Goal: Information Seeking & Learning: Understand process/instructions

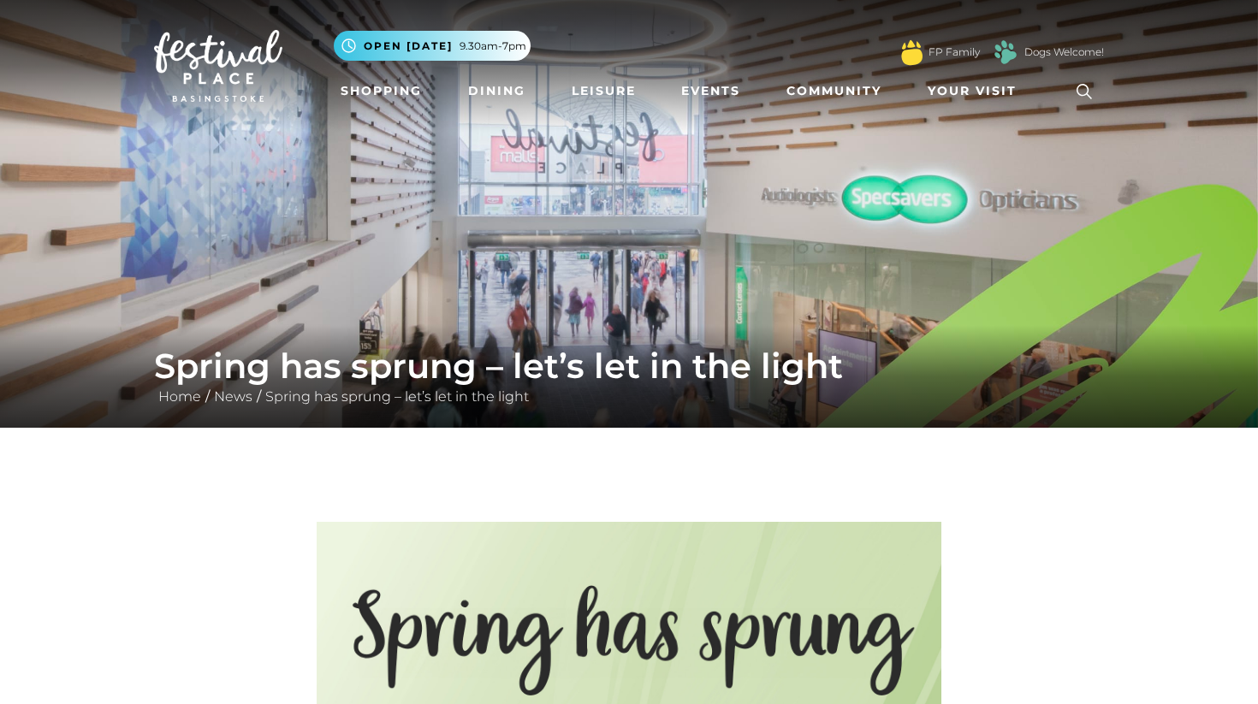
click at [238, 54] on img at bounding box center [218, 66] width 128 height 72
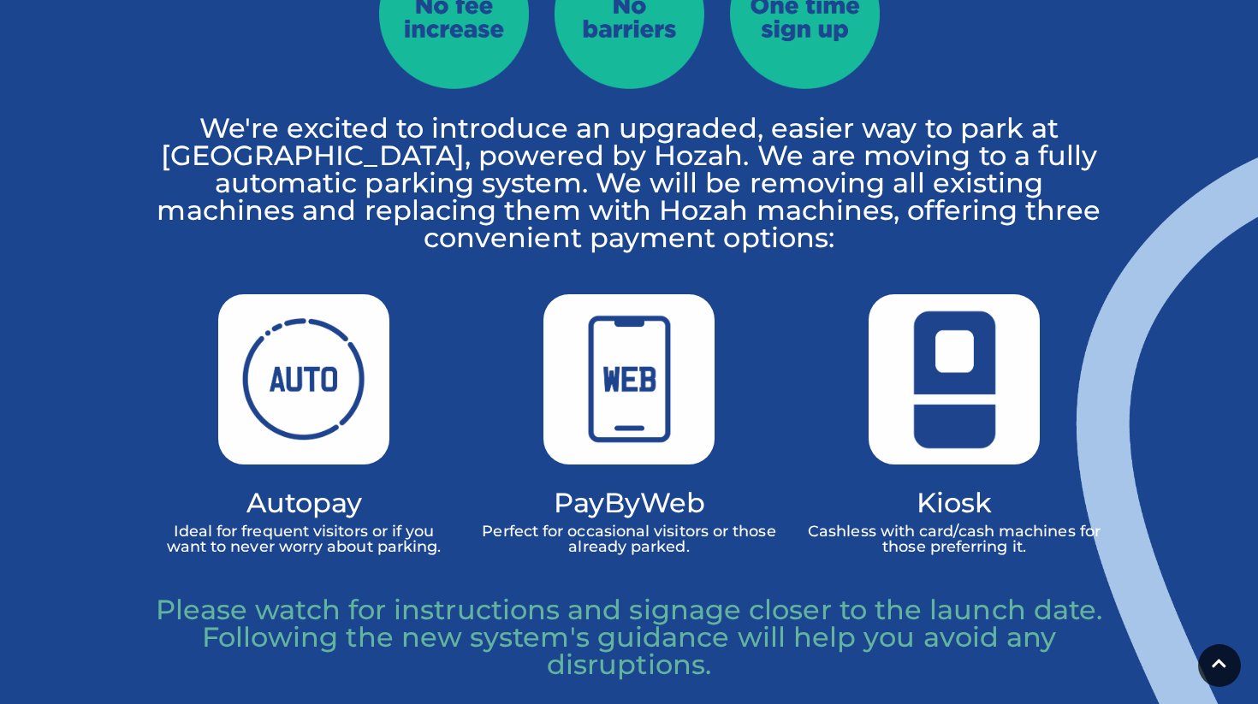
scroll to position [849, 0]
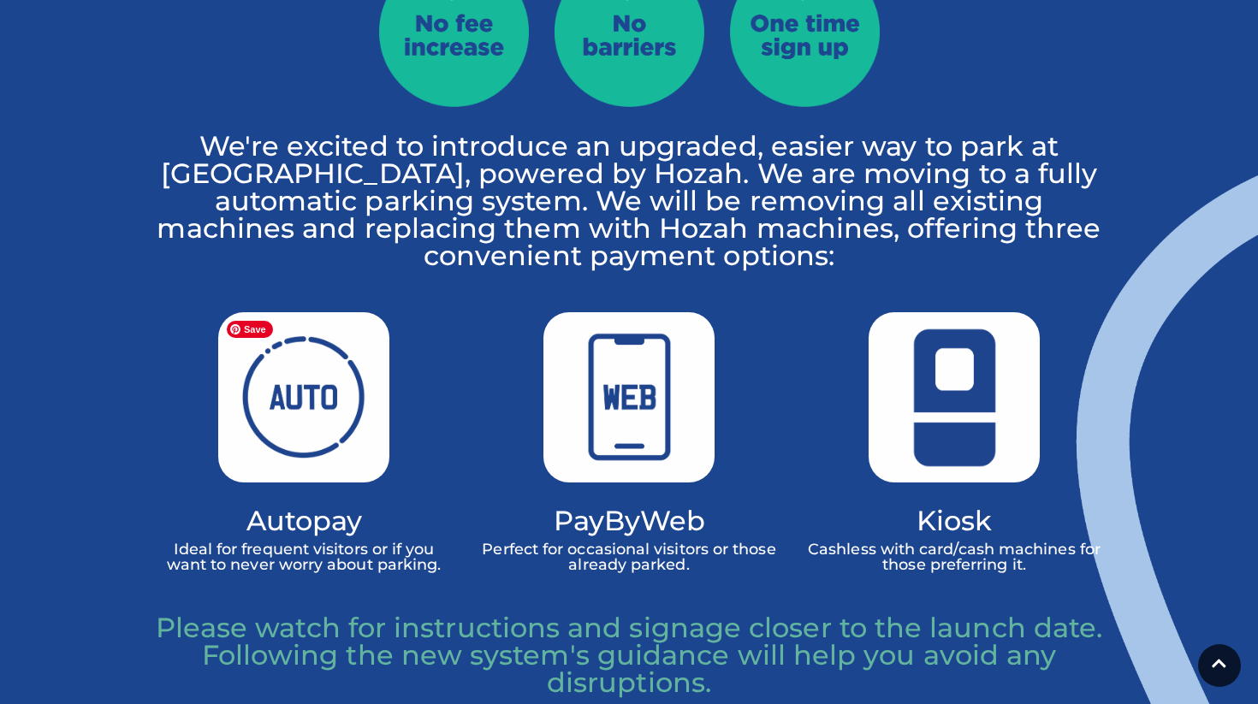
click at [302, 448] on img at bounding box center [303, 397] width 171 height 170
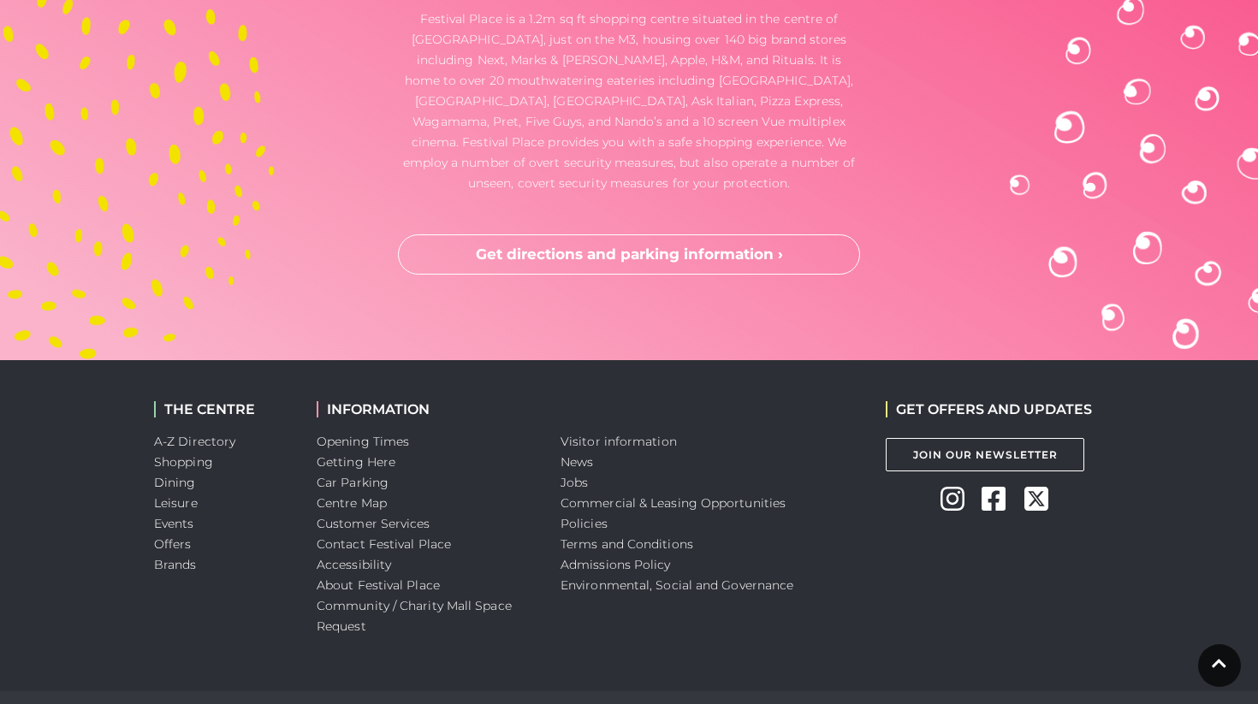
scroll to position [4560, 0]
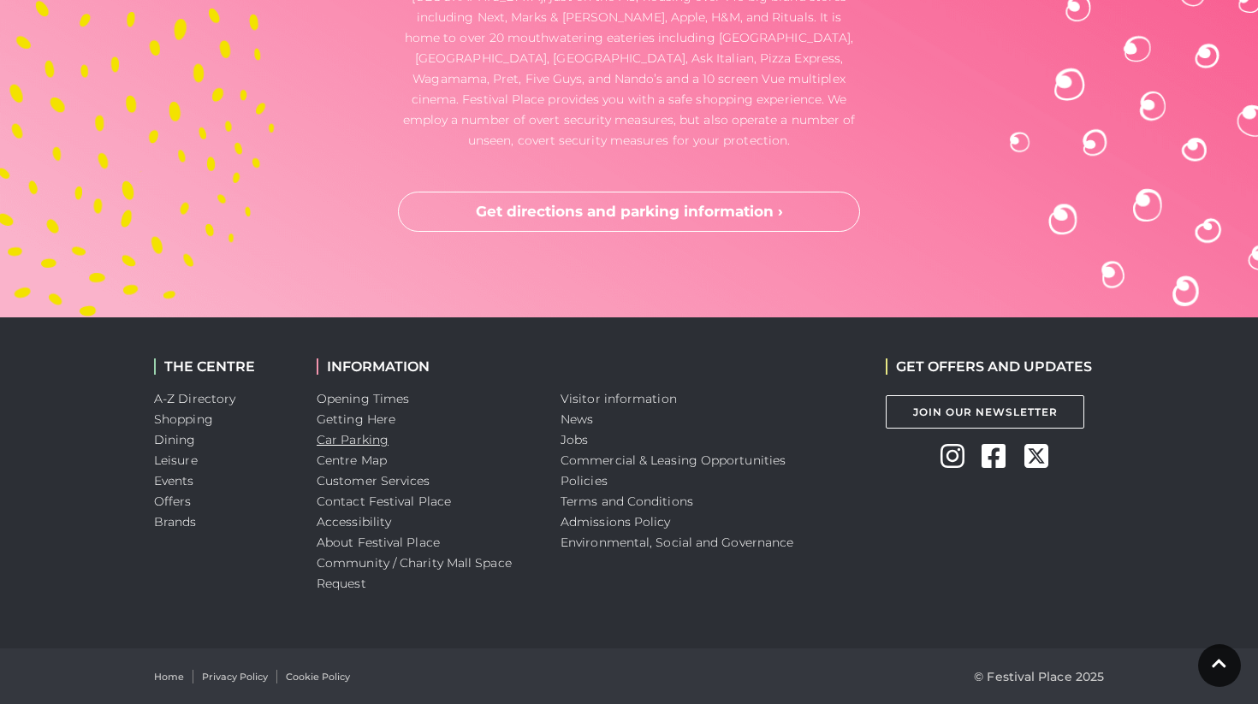
click at [360, 435] on link "Car Parking" at bounding box center [353, 439] width 72 height 15
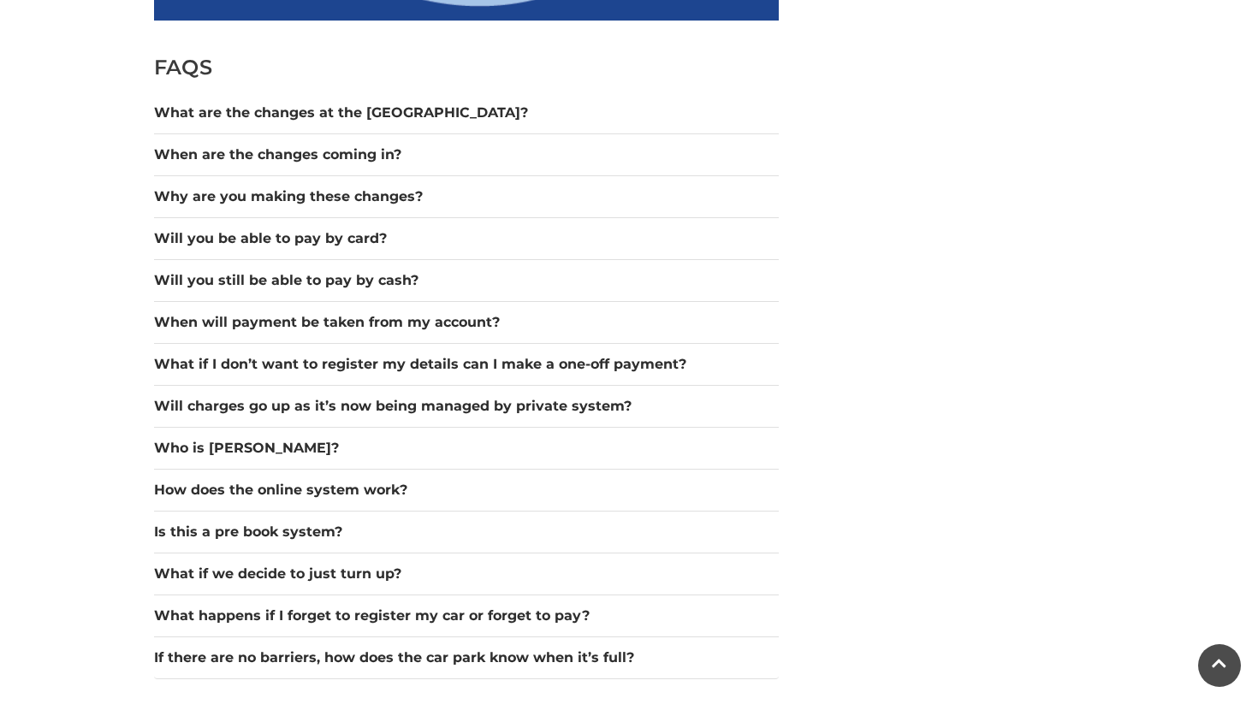
scroll to position [1492, 0]
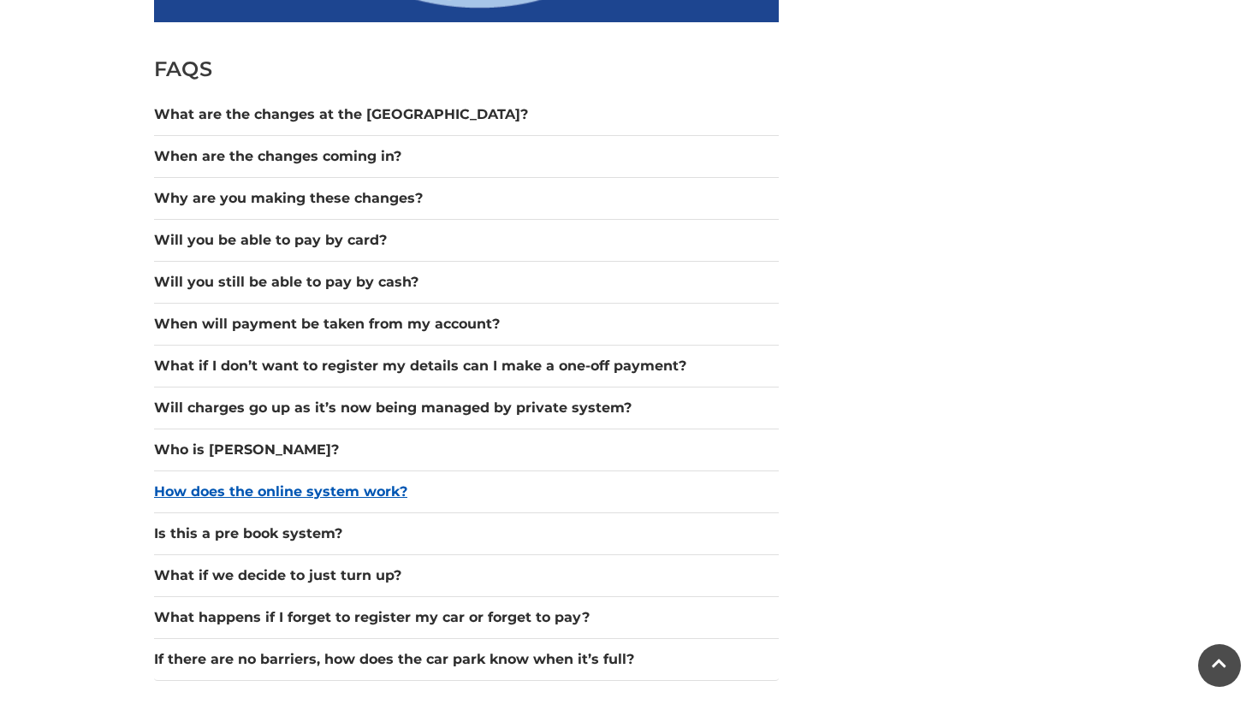
click at [341, 482] on button "How does the online system work?" at bounding box center [466, 492] width 625 height 21
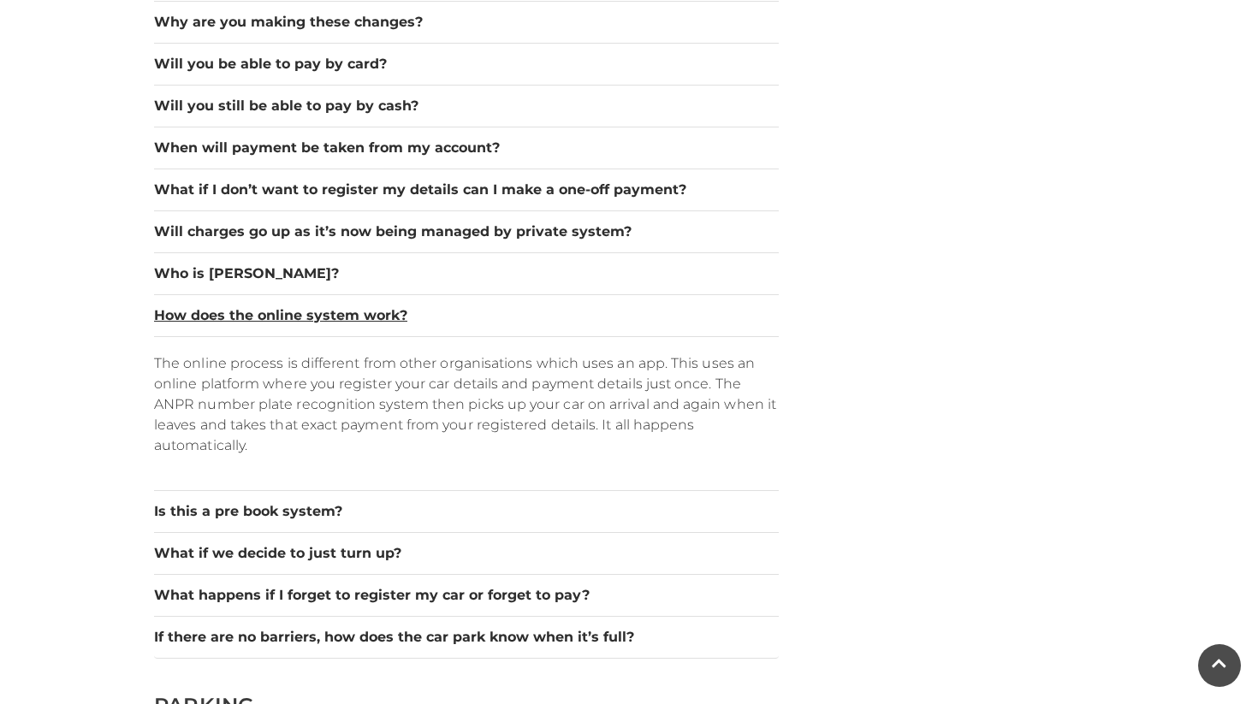
scroll to position [1694, 0]
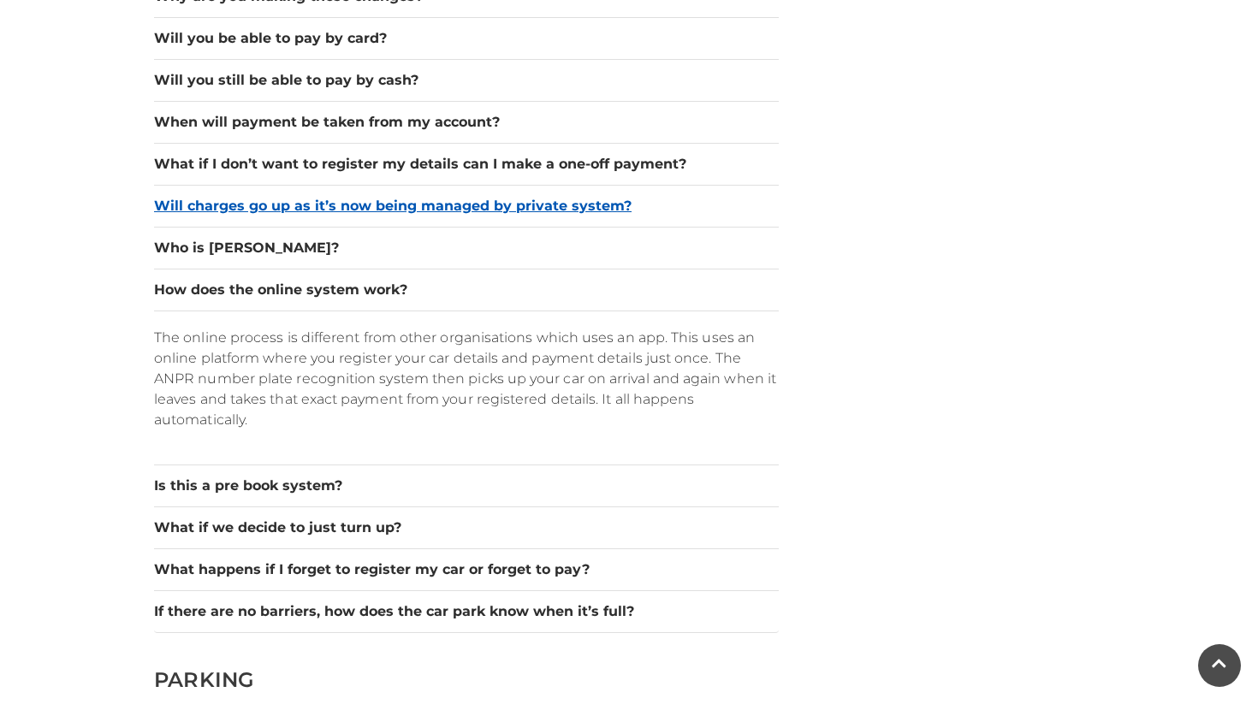
click at [346, 198] on button "Will charges go up as it’s now being managed by private system?" at bounding box center [466, 206] width 625 height 21
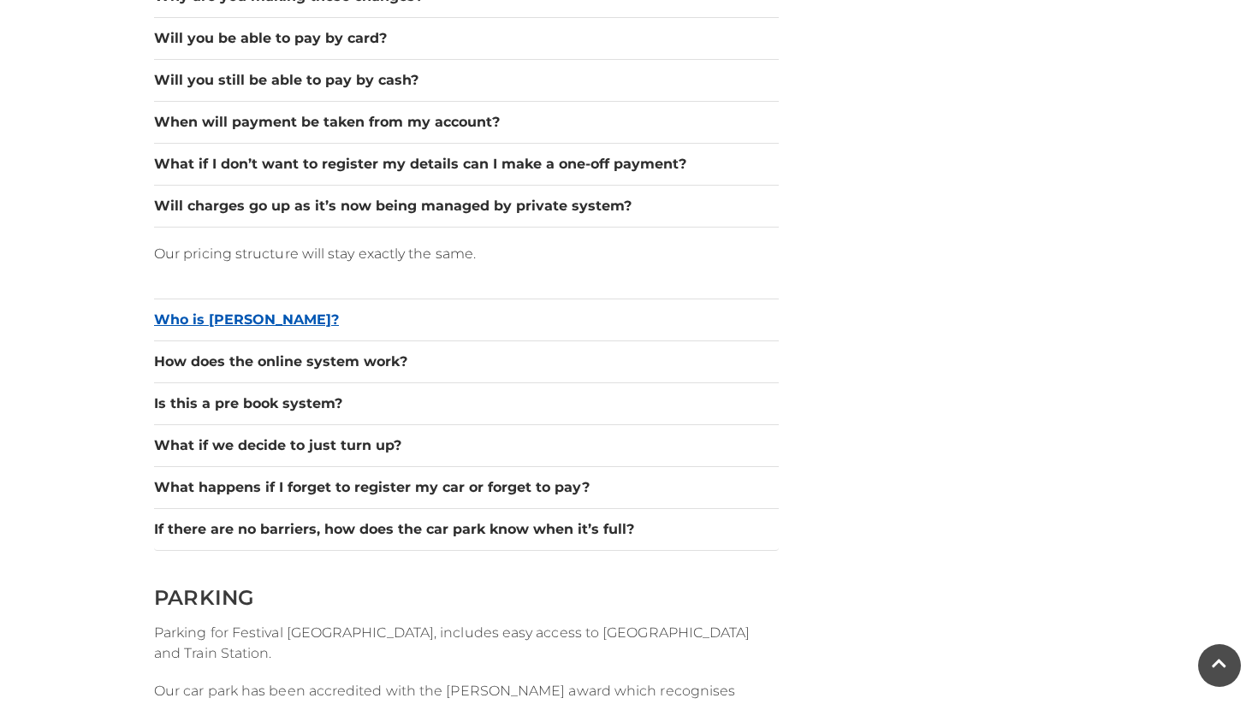
click at [234, 329] on button "Who is [PERSON_NAME]?" at bounding box center [466, 320] width 625 height 21
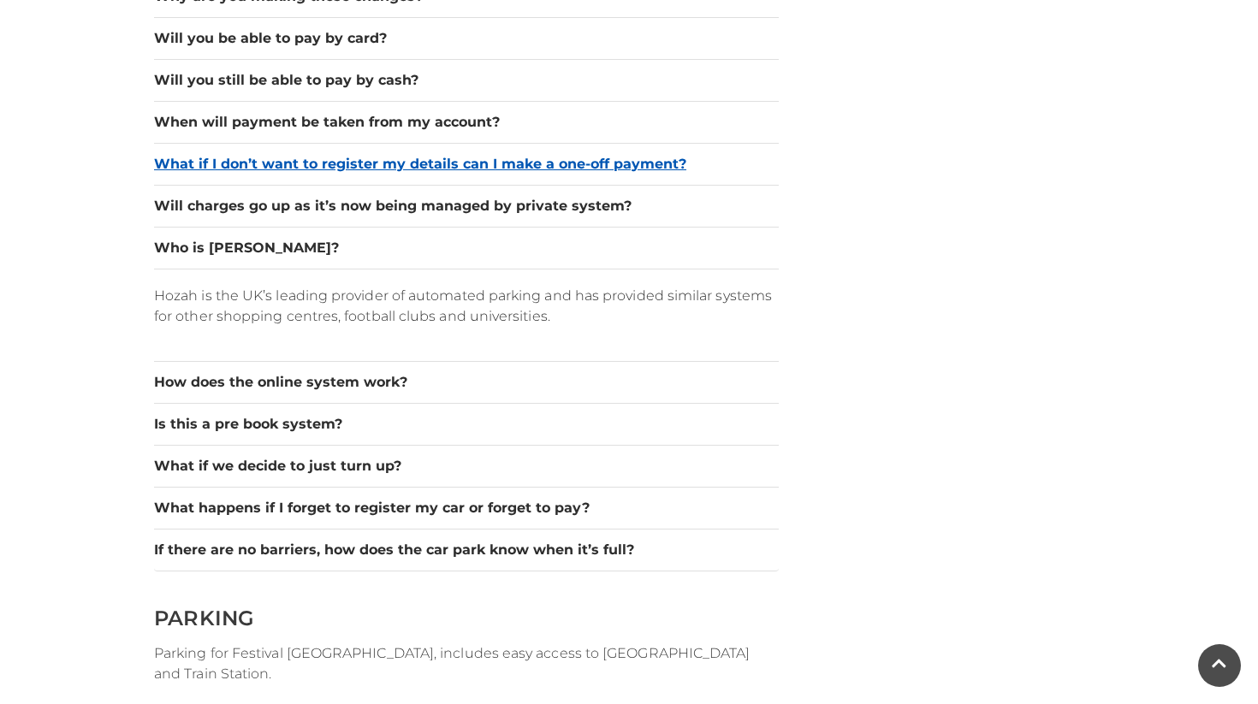
click at [482, 169] on button "What if I don’t want to register my details can I make a one-off payment?" at bounding box center [466, 164] width 625 height 21
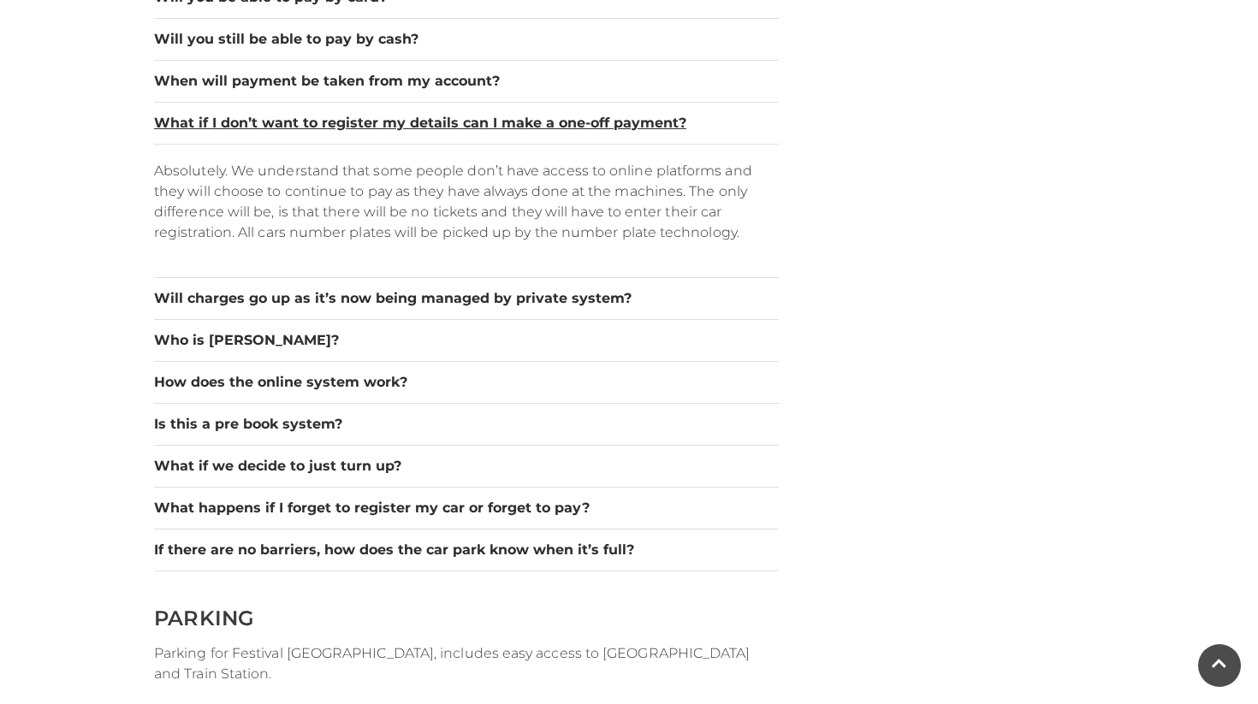
scroll to position [1752, 0]
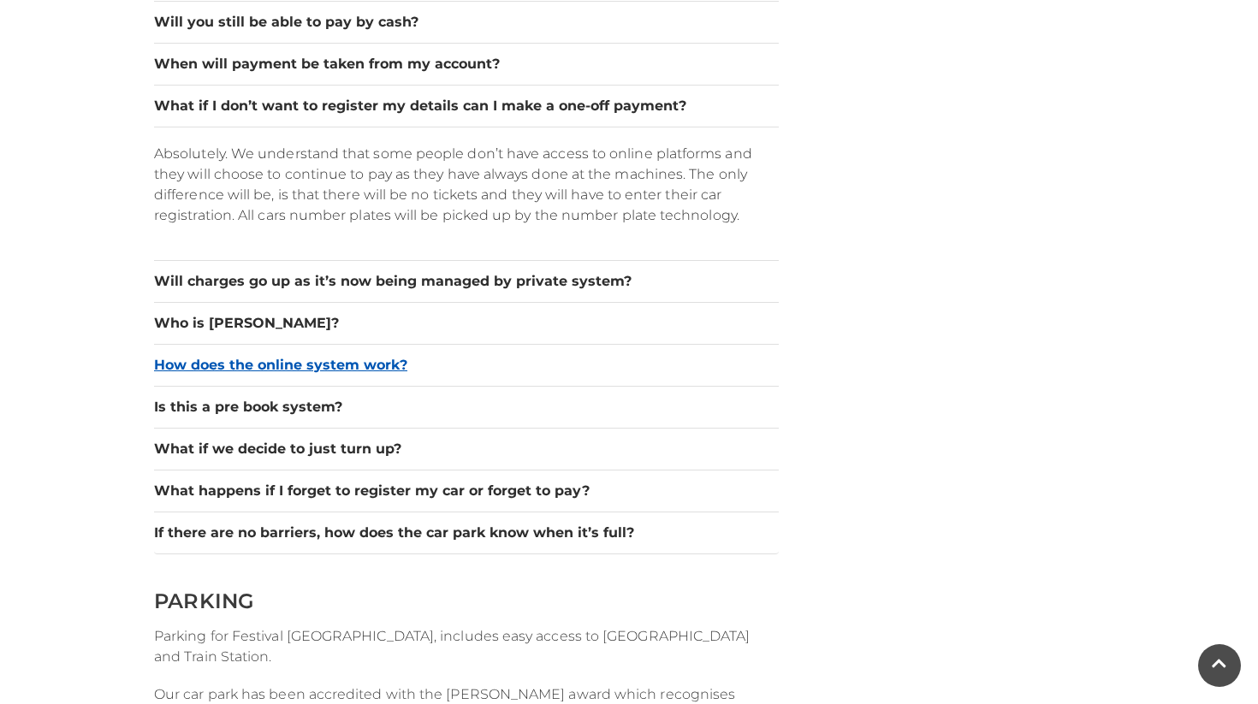
click at [335, 360] on button "How does the online system work?" at bounding box center [466, 365] width 625 height 21
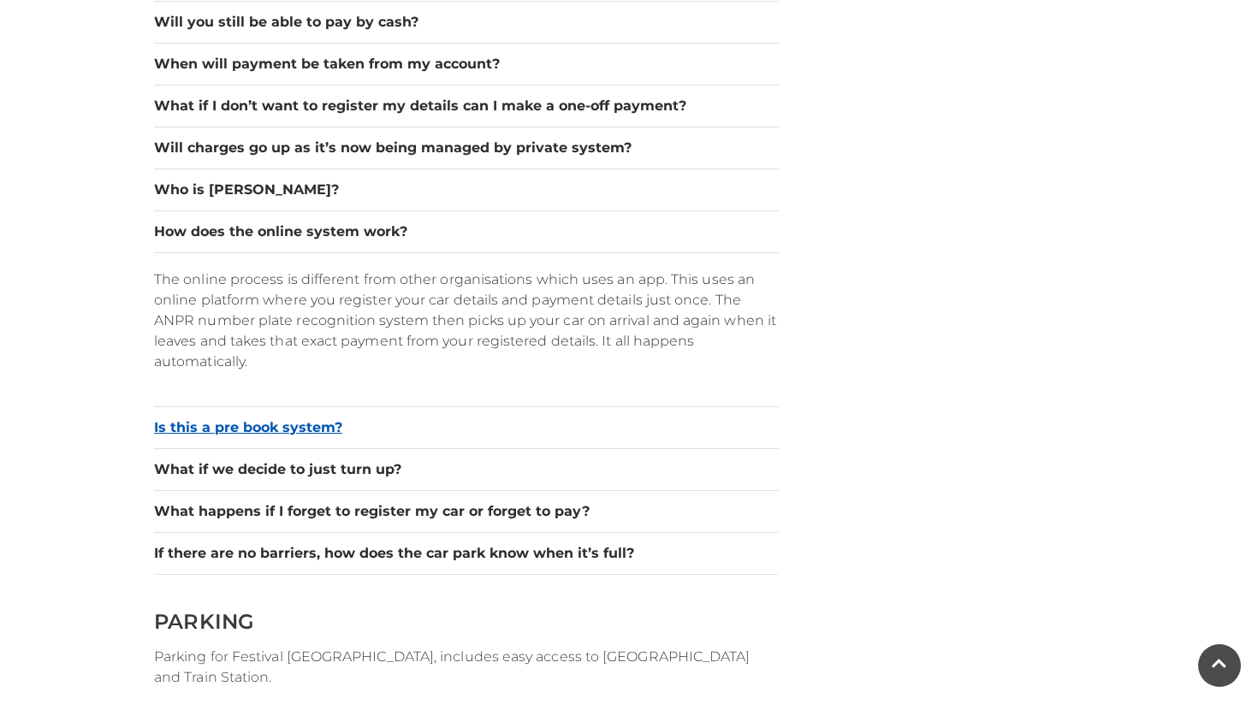
click at [270, 431] on button "Is this a pre book system?" at bounding box center [466, 428] width 625 height 21
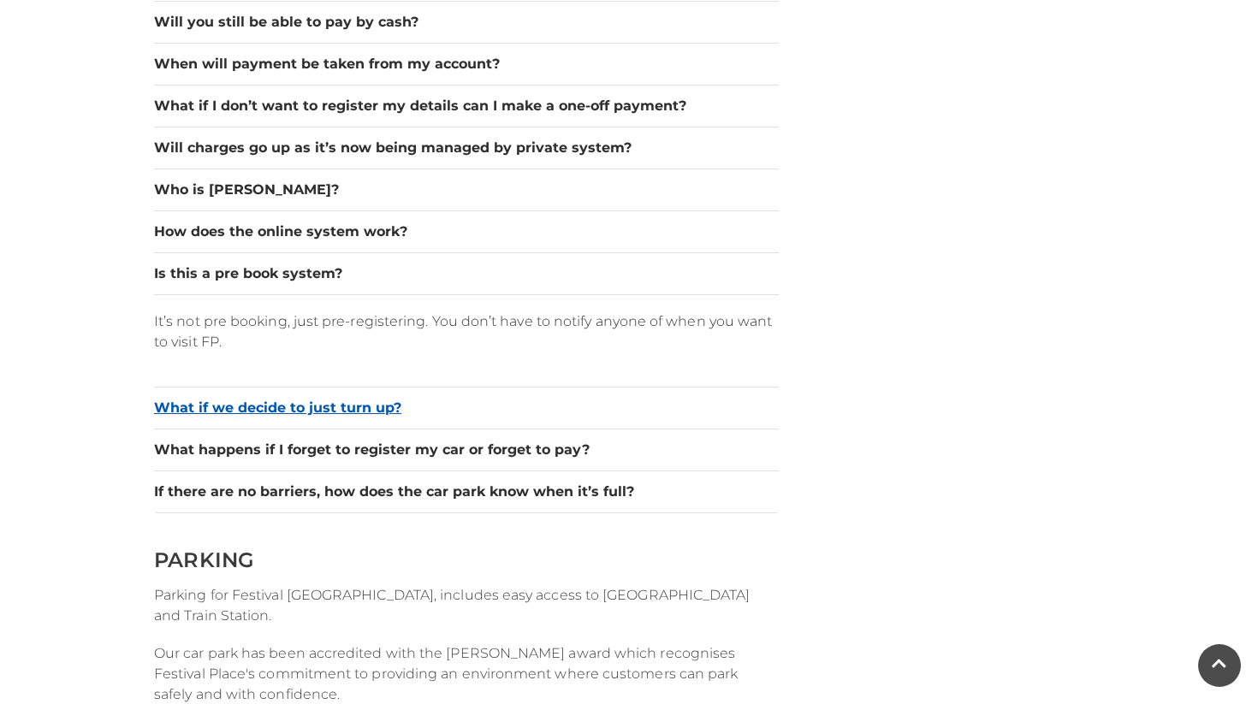
click at [367, 411] on button "What if we decide to just turn up?" at bounding box center [466, 408] width 625 height 21
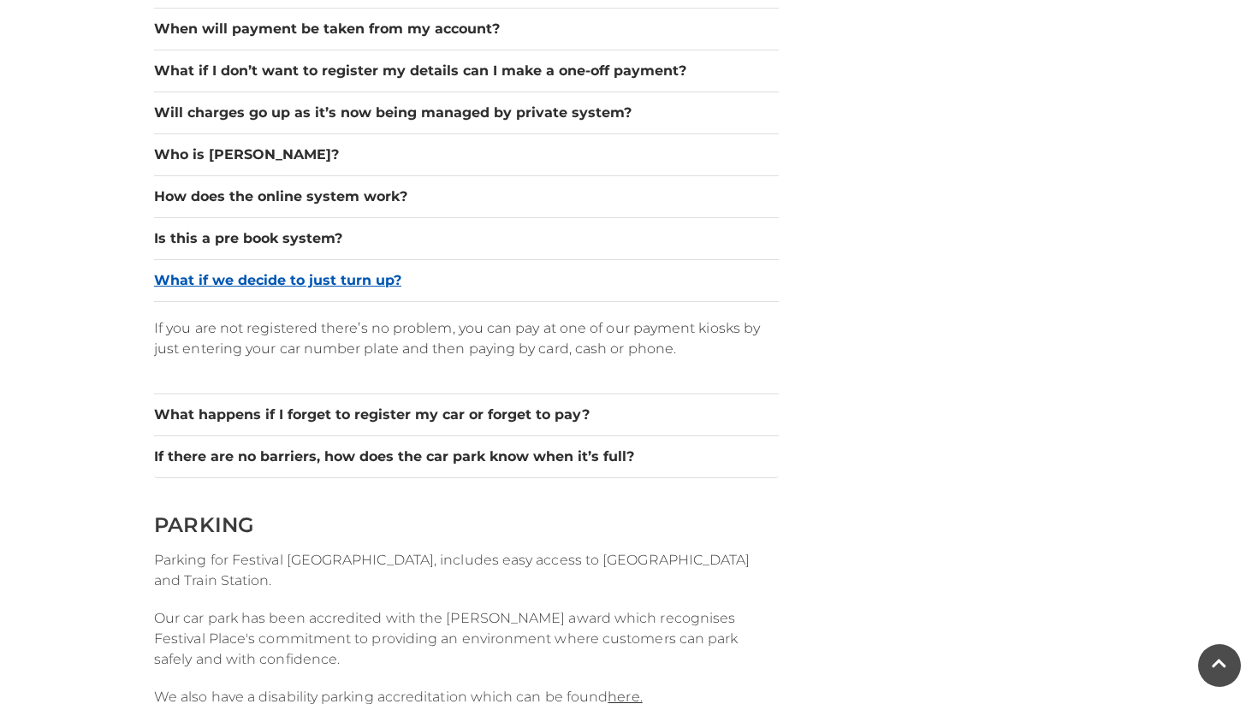
scroll to position [1805, 0]
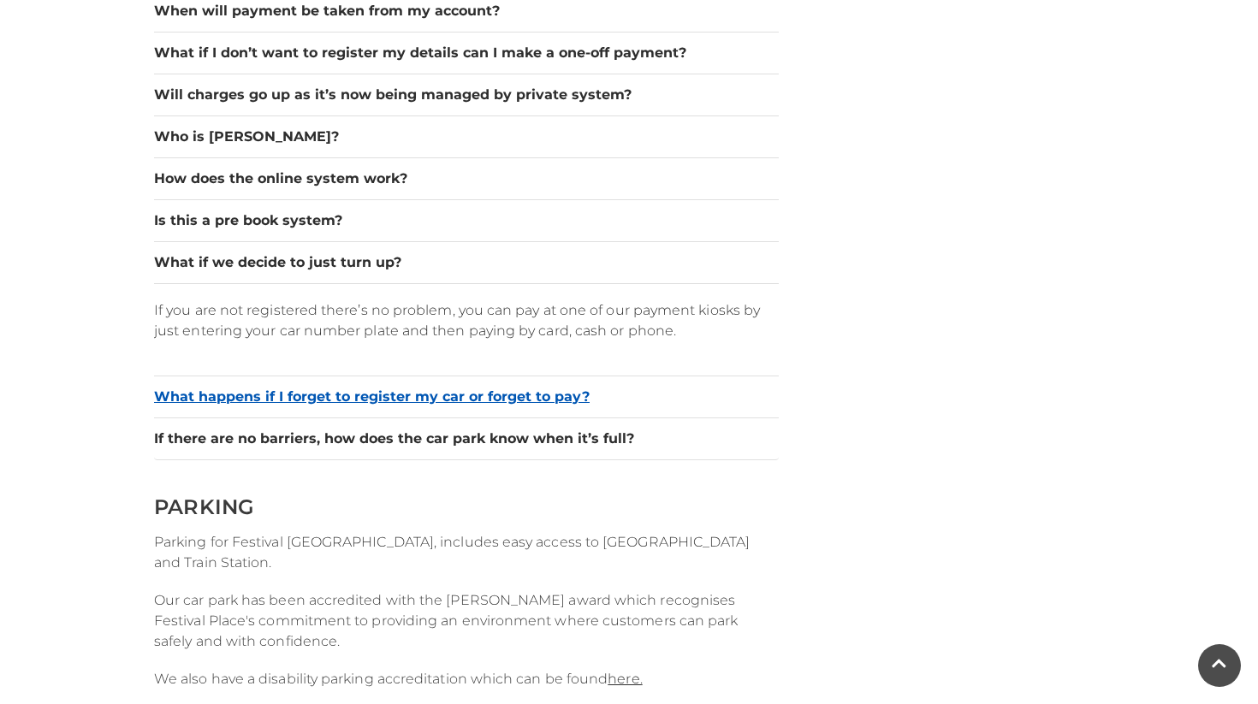
click at [375, 397] on button "What happens if I forget to register my car or forget to pay?" at bounding box center [466, 397] width 625 height 21
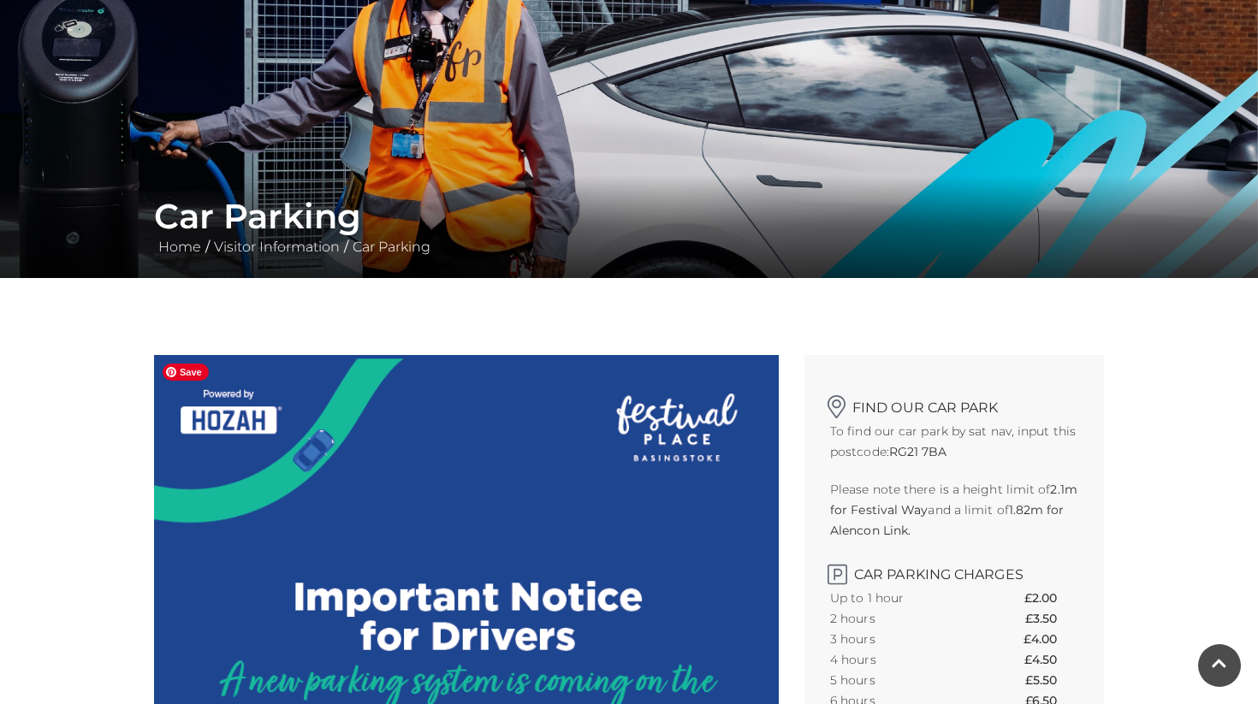
scroll to position [0, 0]
